Goal: Task Accomplishment & Management: Use online tool/utility

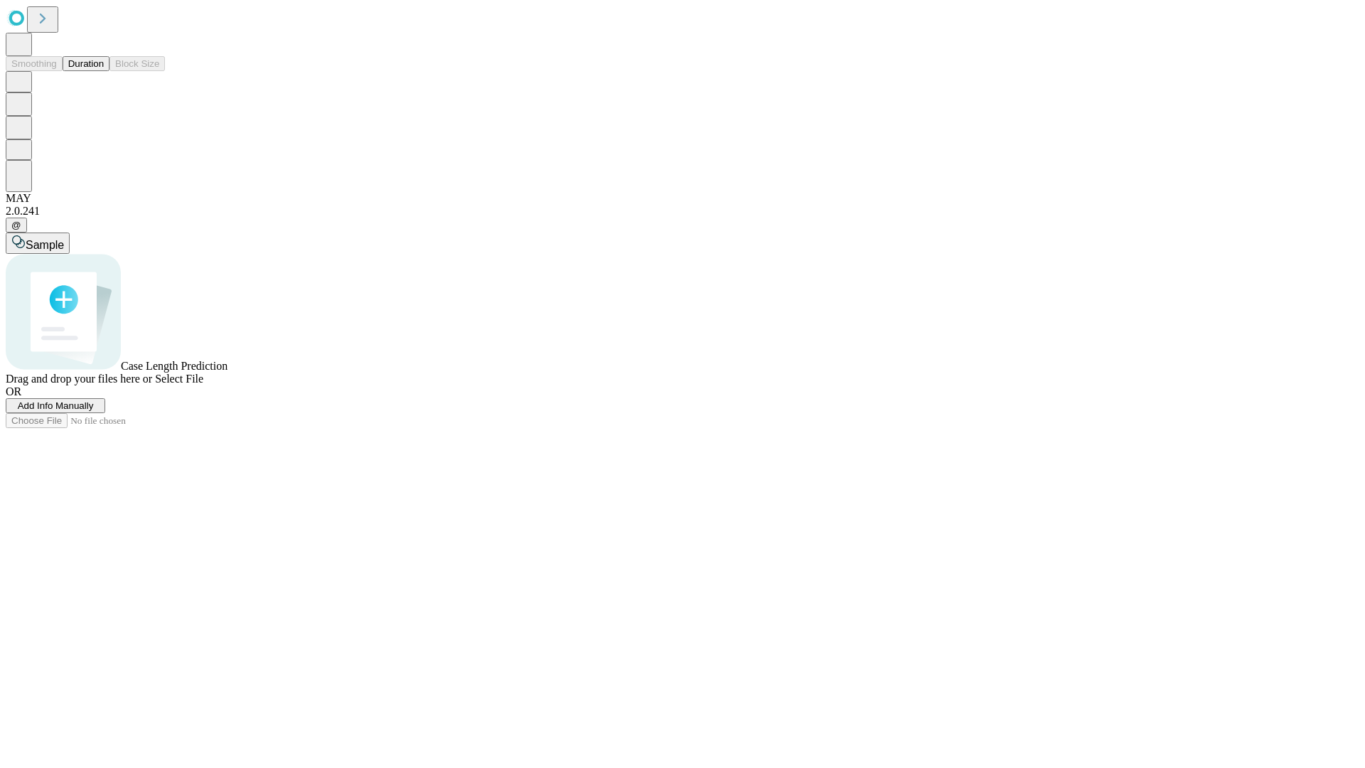
click at [104, 71] on button "Duration" at bounding box center [86, 63] width 47 height 15
click at [94, 411] on span "Add Info Manually" at bounding box center [56, 405] width 76 height 11
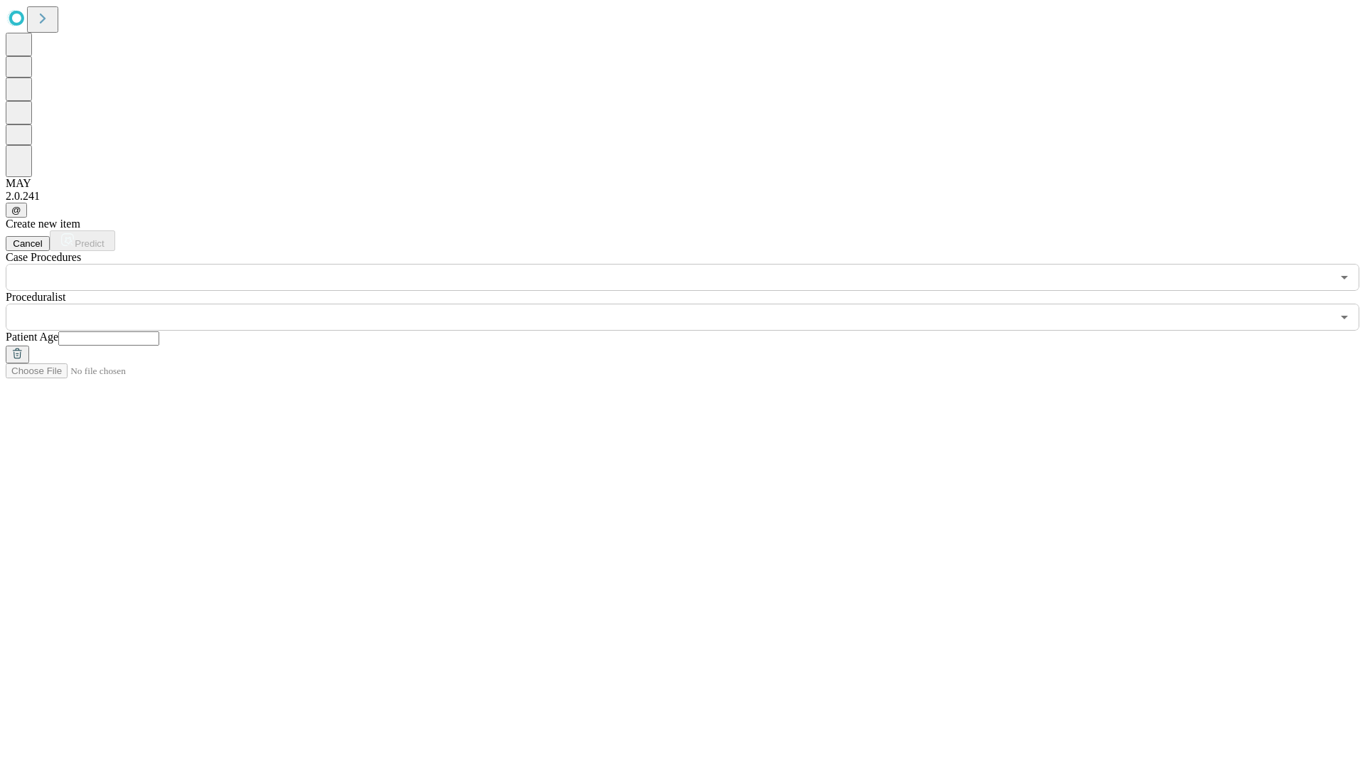
click at [159, 331] on input "text" at bounding box center [108, 338] width 101 height 14
type input "*"
click at [692, 303] on input "text" at bounding box center [668, 316] width 1325 height 27
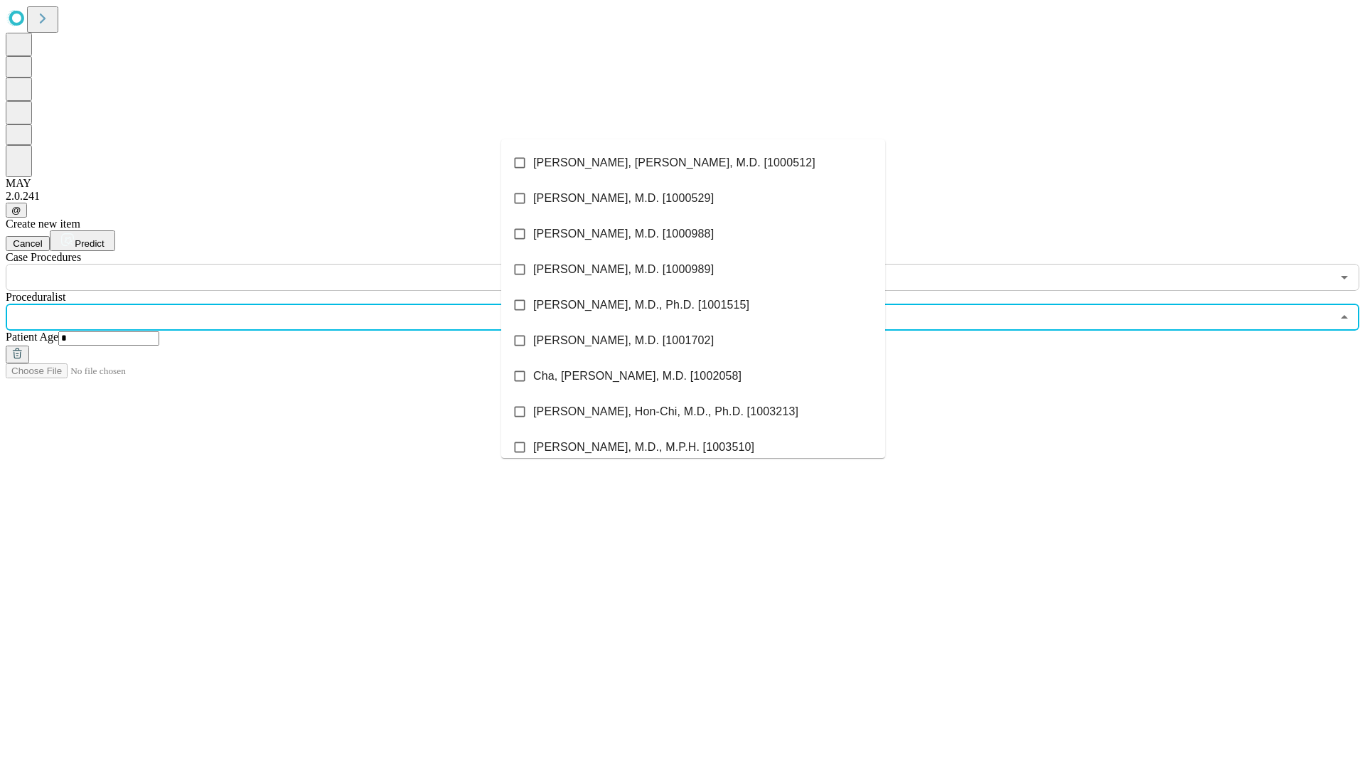
click at [693, 163] on li "[PERSON_NAME], [PERSON_NAME], M.D. [1000512]" at bounding box center [693, 163] width 384 height 36
click at [298, 264] on input "text" at bounding box center [668, 277] width 1325 height 27
